Goal: Task Accomplishment & Management: Complete application form

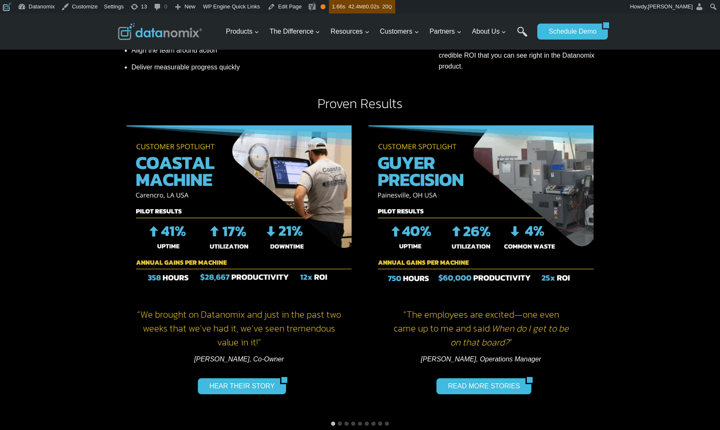
scroll to position [598, 0]
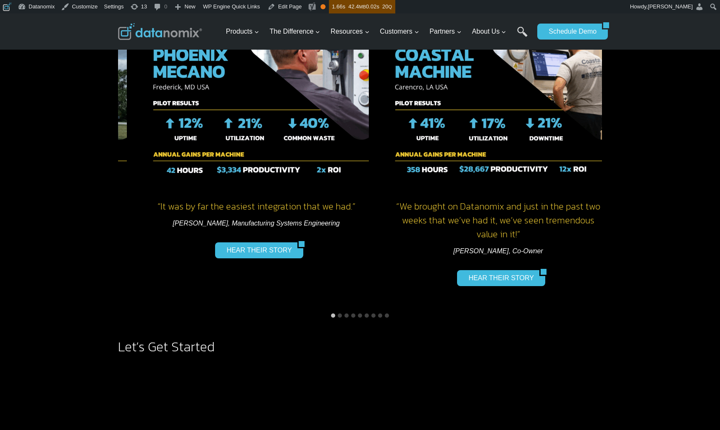
drag, startPoint x: 377, startPoint y: 114, endPoint x: 681, endPoint y: 129, distance: 303.4
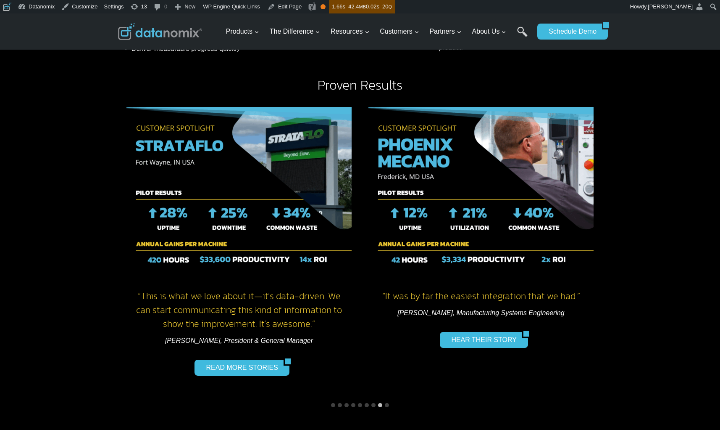
scroll to position [517, 0]
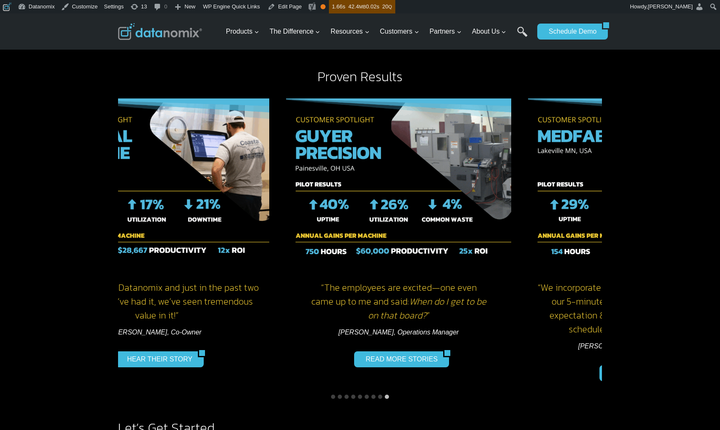
drag, startPoint x: 493, startPoint y: 179, endPoint x: 139, endPoint y: 208, distance: 355.5
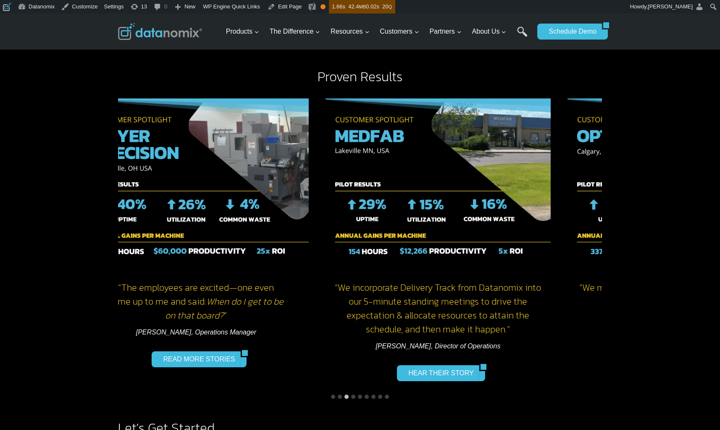
drag, startPoint x: 475, startPoint y: 206, endPoint x: 218, endPoint y: 234, distance: 258.3
click at [326, 233] on img "3 of 9" at bounding box center [438, 182] width 225 height 168
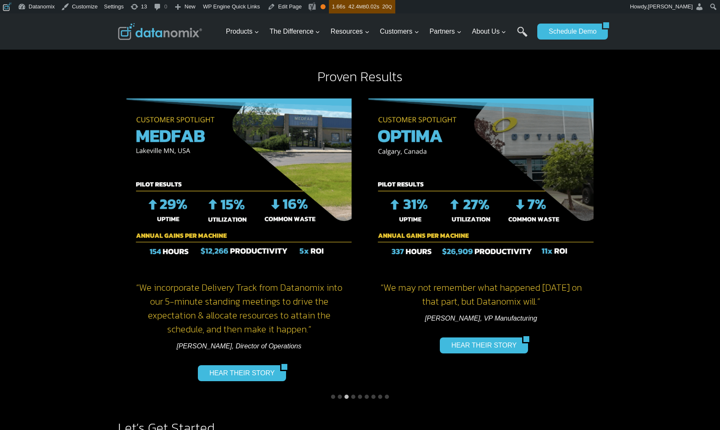
click at [657, 230] on div "Proven Results “ We can use the data from the previous day to get a clearer pic…" at bounding box center [360, 235] width 720 height 359
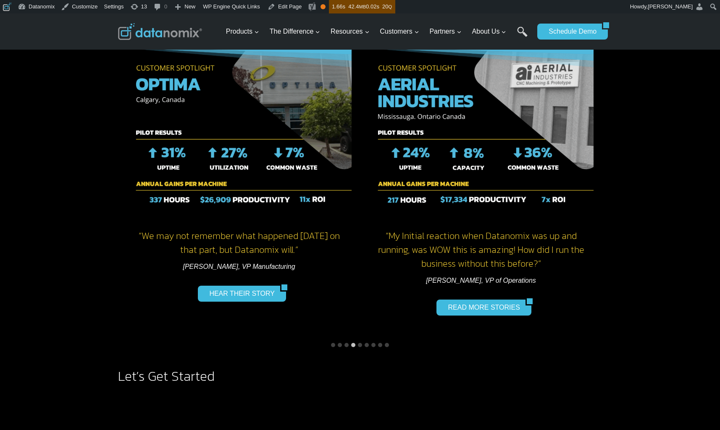
scroll to position [637, 0]
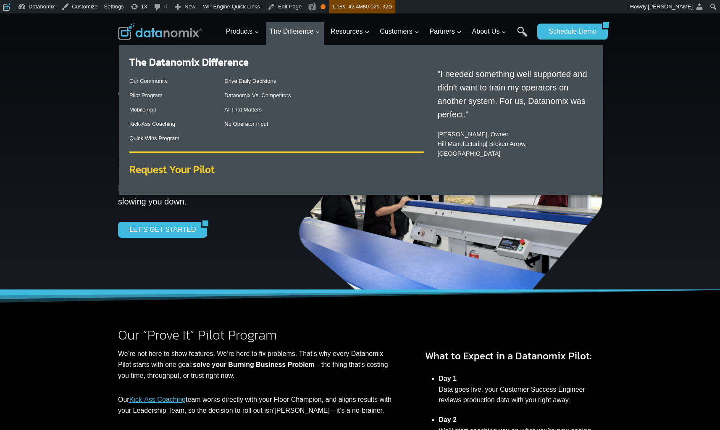
click at [195, 171] on strong "Request Your Pilot" at bounding box center [171, 169] width 85 height 15
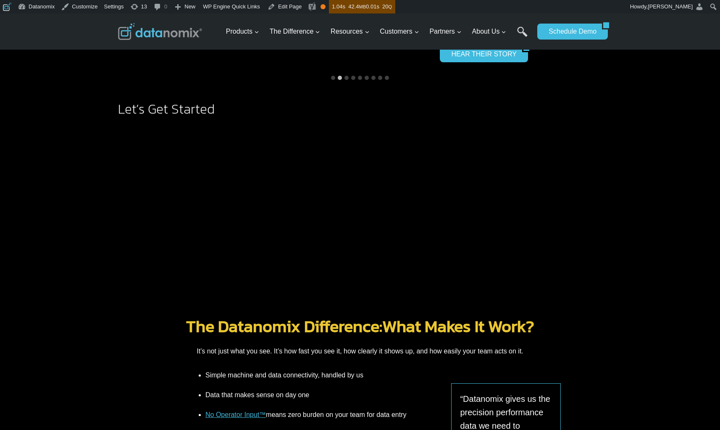
scroll to position [818, 0]
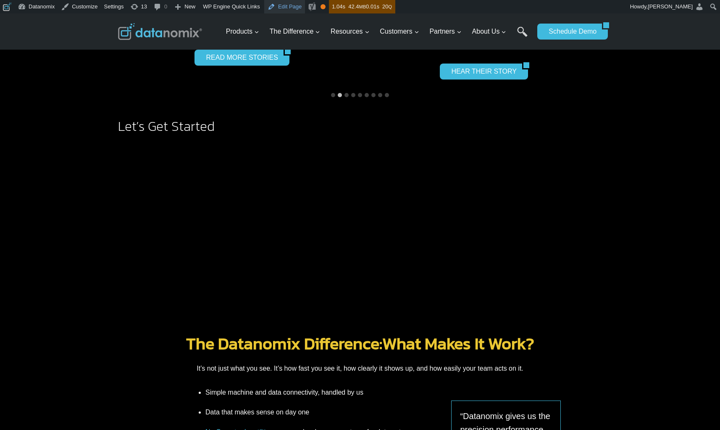
click at [287, 3] on link "Edit Page" at bounding box center [284, 6] width 41 height 13
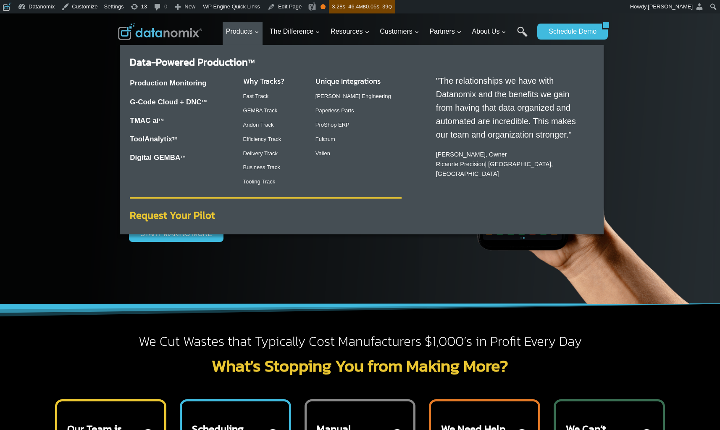
click at [198, 214] on strong "Request Your Pilot" at bounding box center [172, 215] width 85 height 15
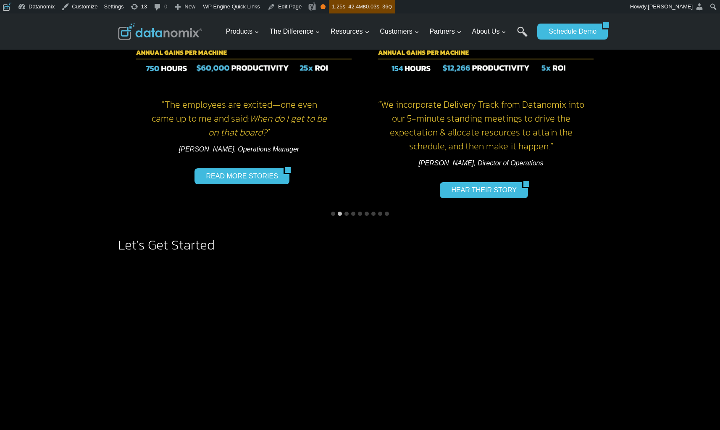
scroll to position [704, 0]
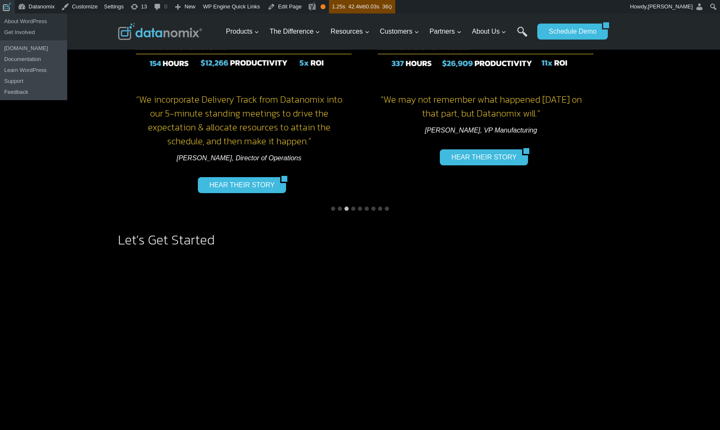
click at [5, 8] on span "Toolbar" at bounding box center [6, 6] width 6 height 12
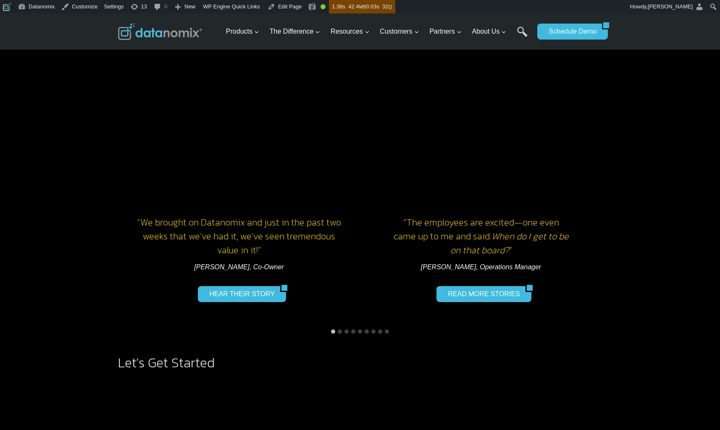
scroll to position [641, 0]
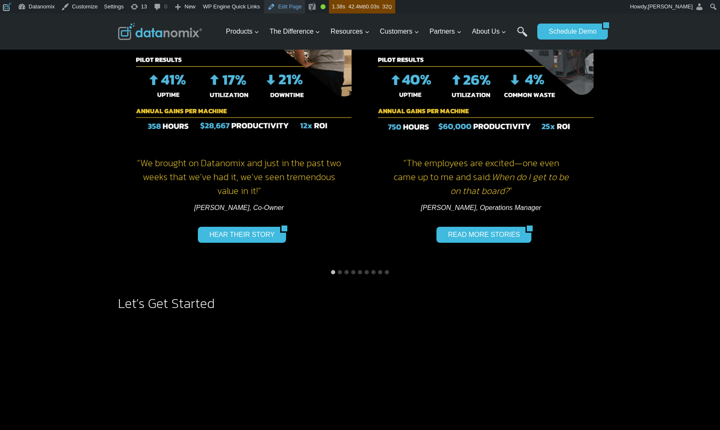
click at [299, 8] on link "Edit Page" at bounding box center [284, 6] width 41 height 13
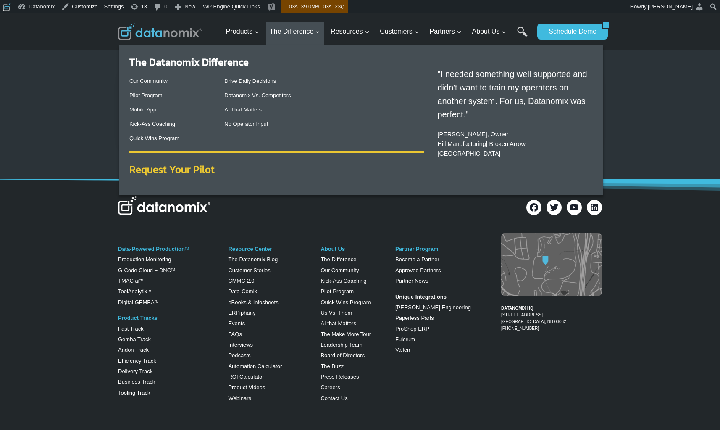
click at [194, 166] on strong "Request Your Pilot" at bounding box center [171, 169] width 85 height 15
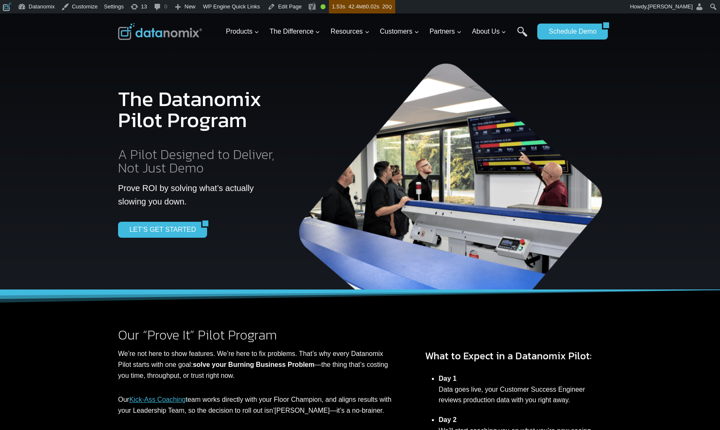
scroll to position [944, 0]
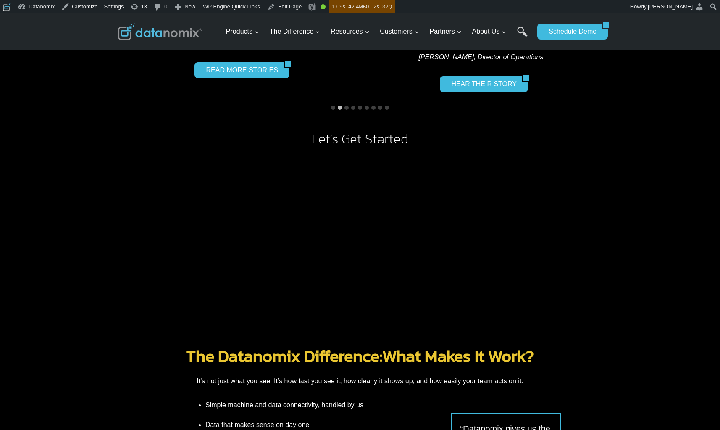
scroll to position [805, 0]
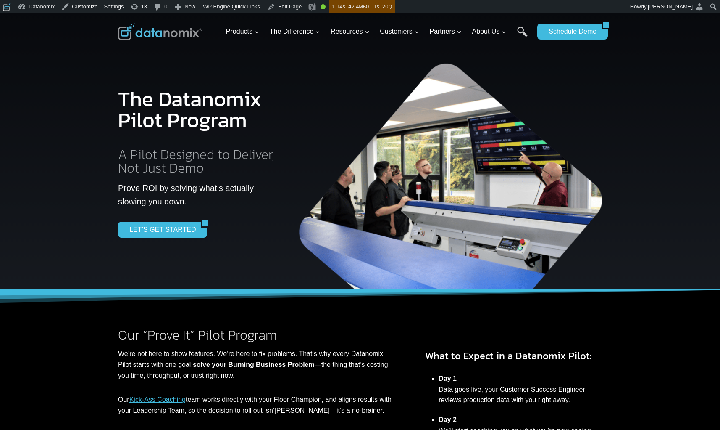
scroll to position [944, 0]
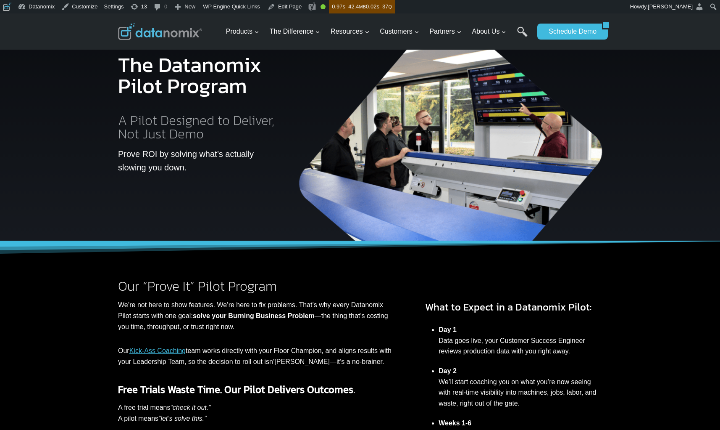
scroll to position [9, 0]
